Goal: Information Seeking & Learning: Learn about a topic

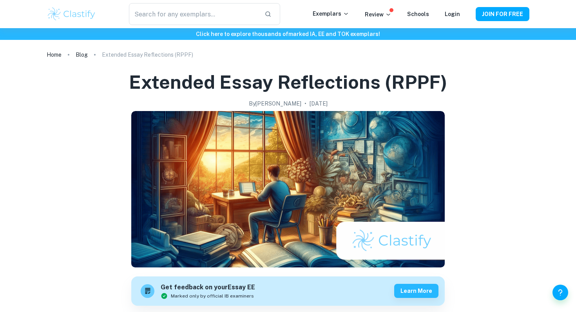
scroll to position [496, 0]
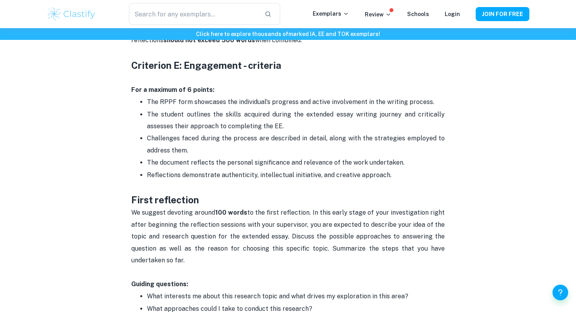
drag, startPoint x: 120, startPoint y: 58, endPoint x: 432, endPoint y: 172, distance: 332.1
click at [432, 172] on div "Extended Essay Reflections (RPPF) By [PERSON_NAME] • [DATE] Get feedback on you…" at bounding box center [288, 200] width 482 height 1271
copy div "Criterion E: Engagement - criteria For a maximum of 6 points: The RPPF form sho…"
click at [337, 181] on p "Reflections demonstrate authenticity, intellectual initiative, and creative app…" at bounding box center [296, 176] width 298 height 12
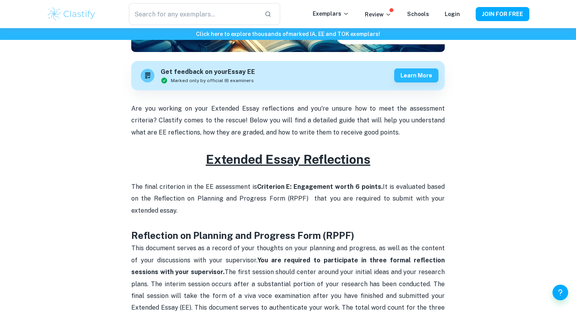
scroll to position [131, 0]
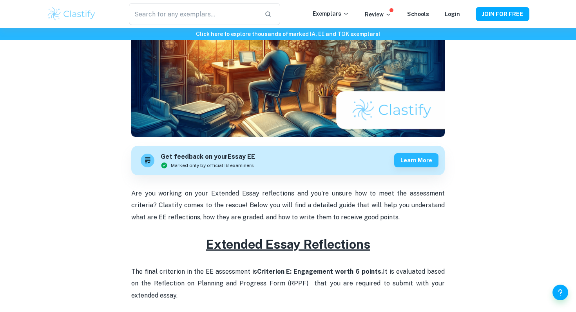
drag, startPoint x: 360, startPoint y: 287, endPoint x: 172, endPoint y: 242, distance: 193.4
copy div "Loremips Dolor Sitametcons Adi elits doeiusmod te inc UT laboreetdo ma Aliquaen…"
click at [218, 260] on p "The final criterion in the EE assessment is Criterion E: Engagement worth 6 poi…" at bounding box center [287, 278] width 313 height 48
